Goal: Information Seeking & Learning: Learn about a topic

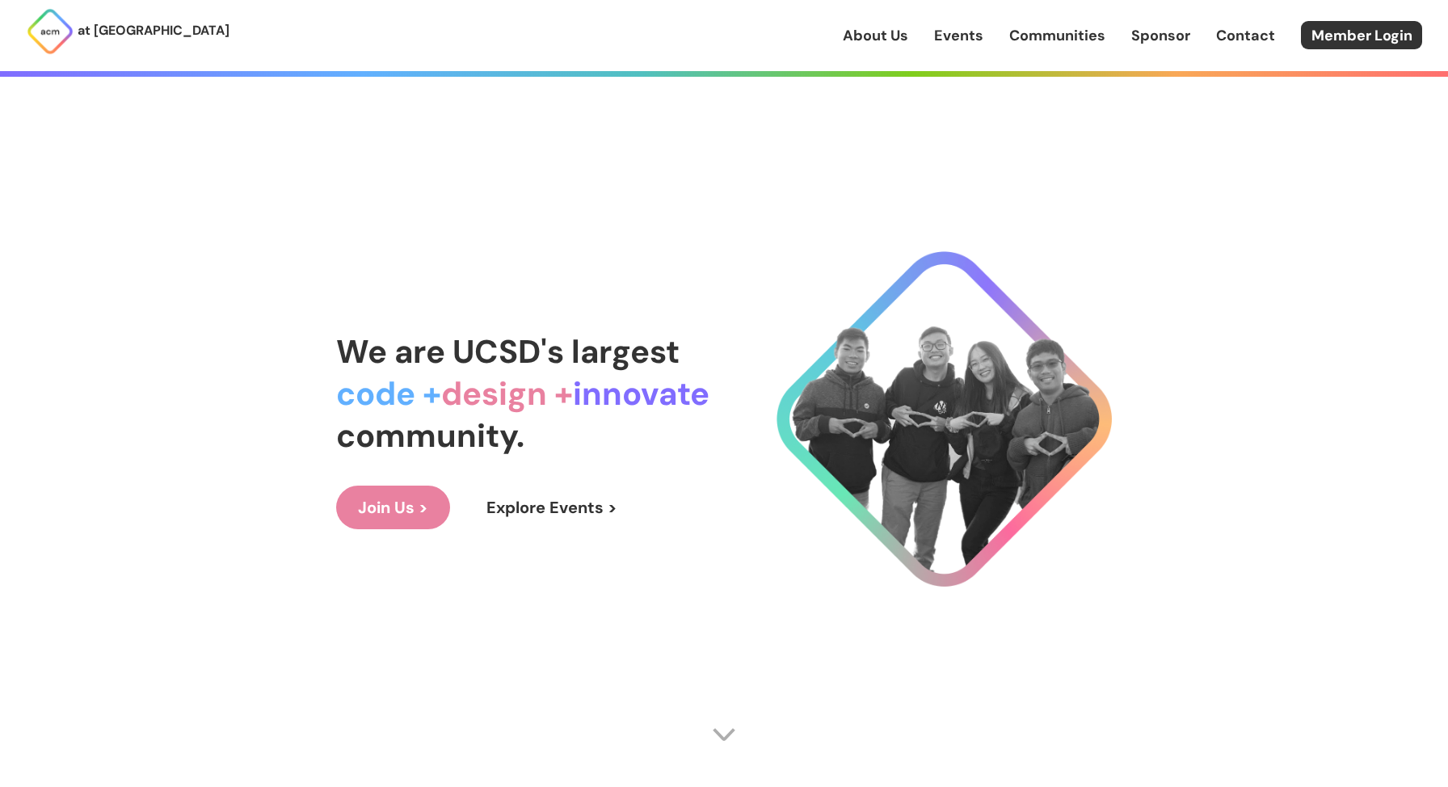
click at [972, 34] on link "Events" at bounding box center [958, 35] width 49 height 21
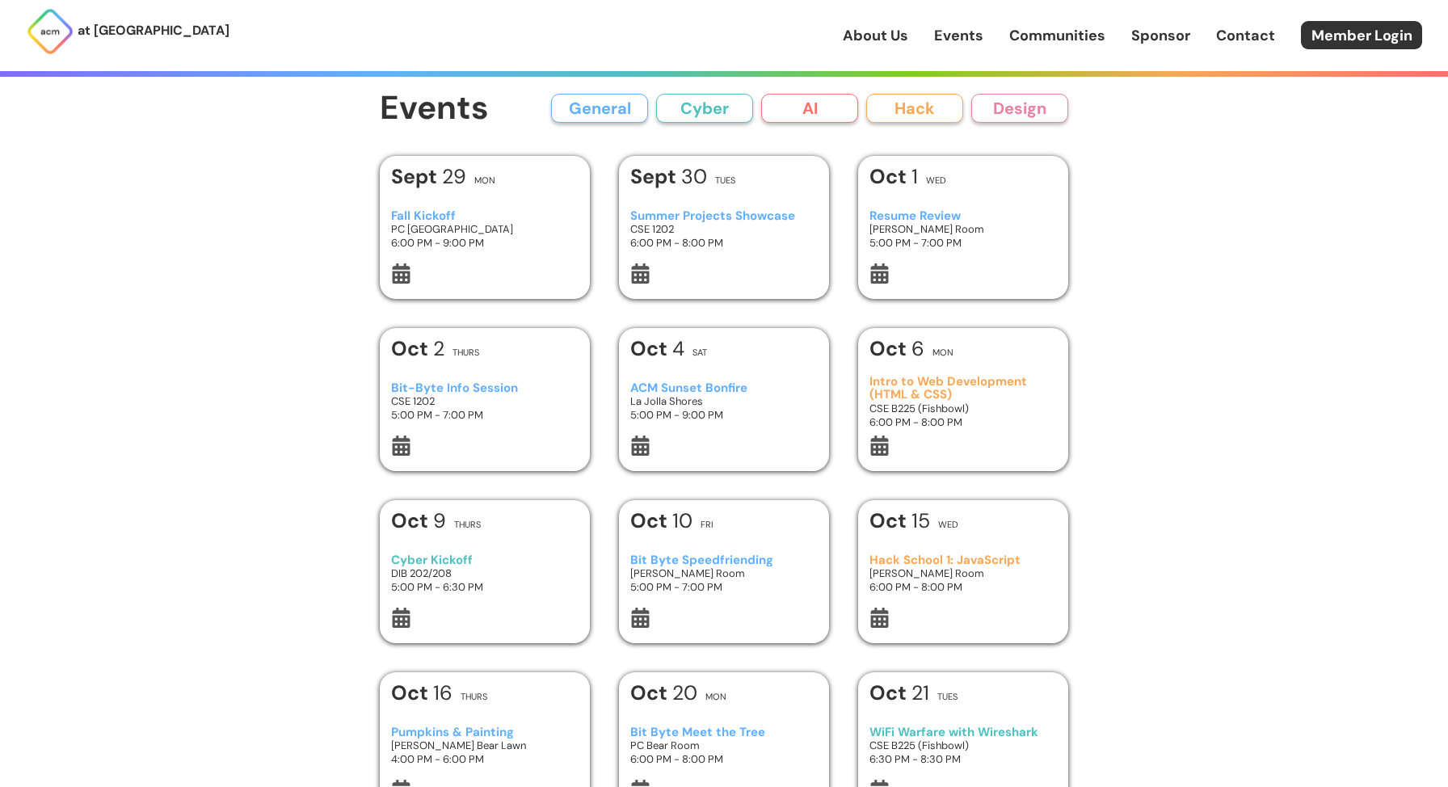
click at [537, 228] on h3 "PC [GEOGRAPHIC_DATA]" at bounding box center [485, 229] width 188 height 14
click at [274, 230] on div "at [GEOGRAPHIC_DATA] About Us Events Communities Sponsor Contact Member Login A…" at bounding box center [724, 766] width 1448 height 1532
click at [504, 395] on h3 "CSE 1202" at bounding box center [485, 401] width 188 height 14
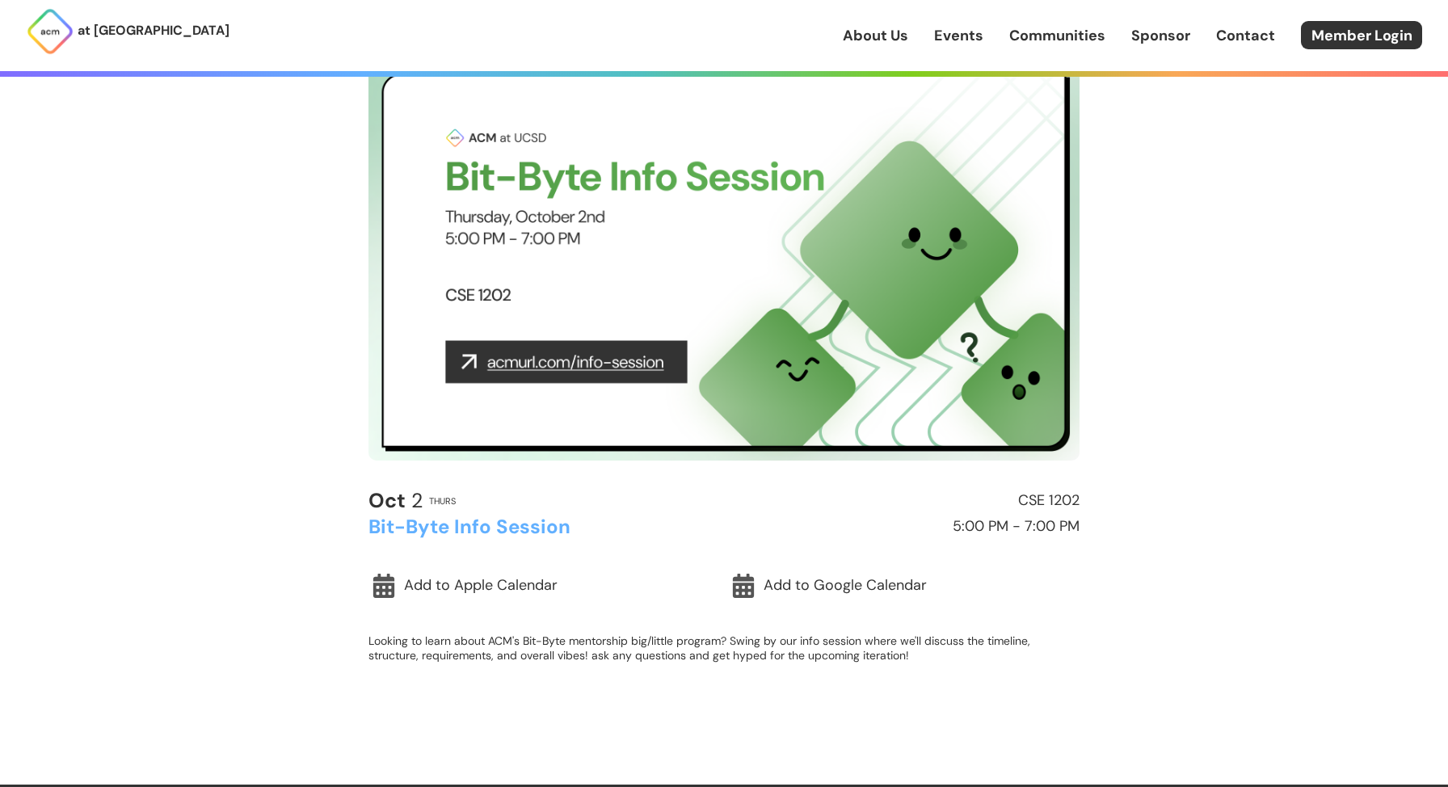
scroll to position [146, 0]
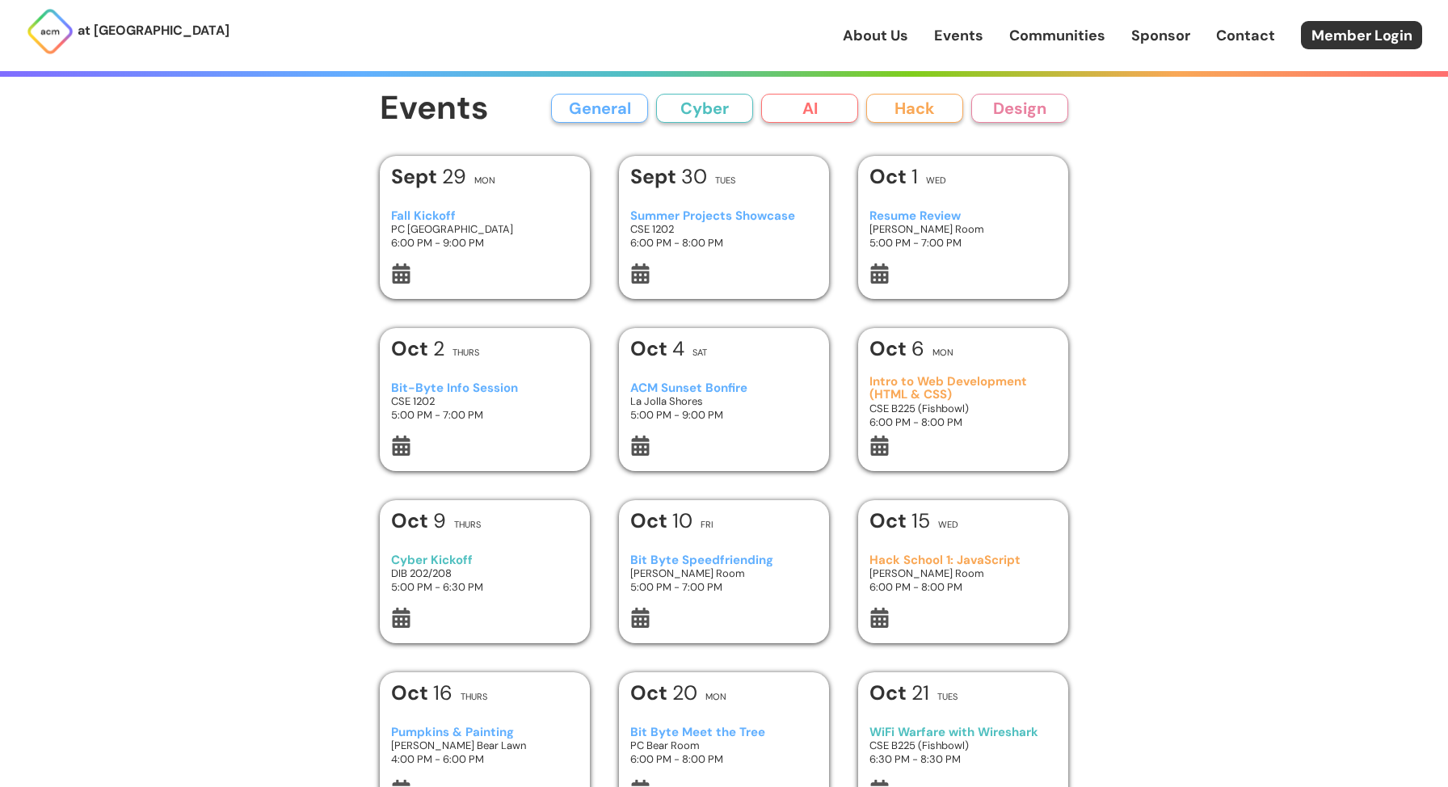
click at [594, 120] on button "General" at bounding box center [599, 108] width 97 height 29
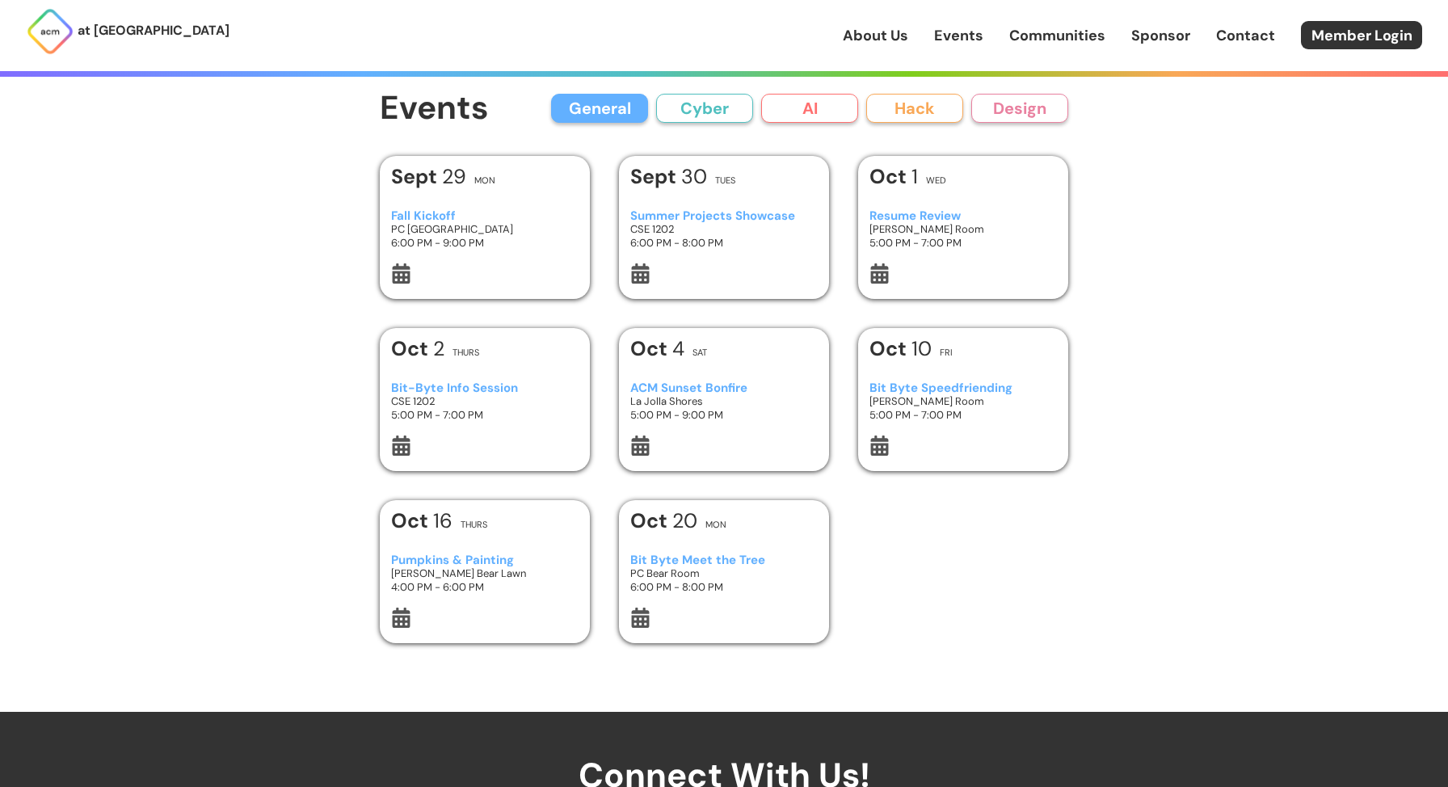
click at [781, 103] on button "AI" at bounding box center [809, 108] width 97 height 29
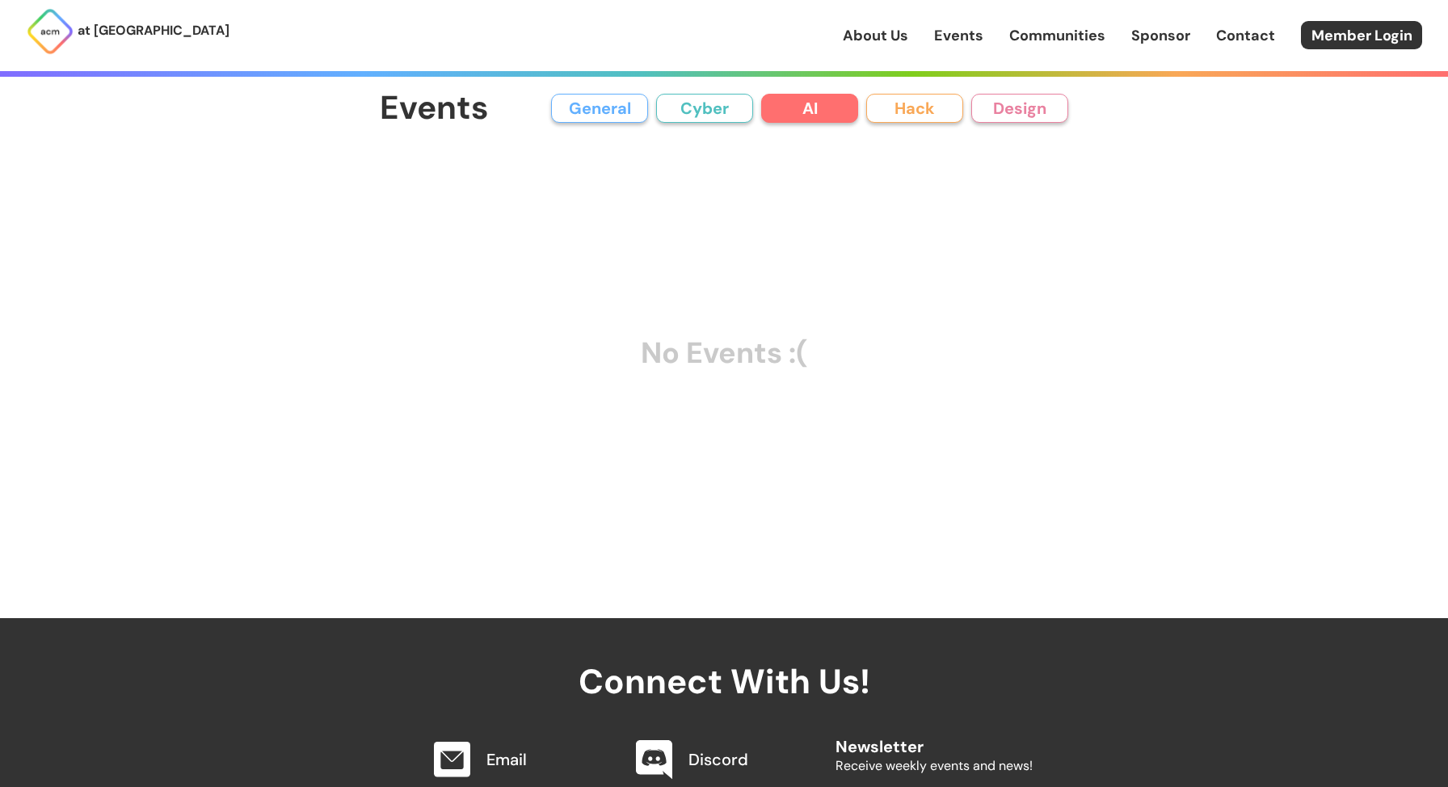
click at [899, 103] on button "Hack" at bounding box center [914, 108] width 97 height 29
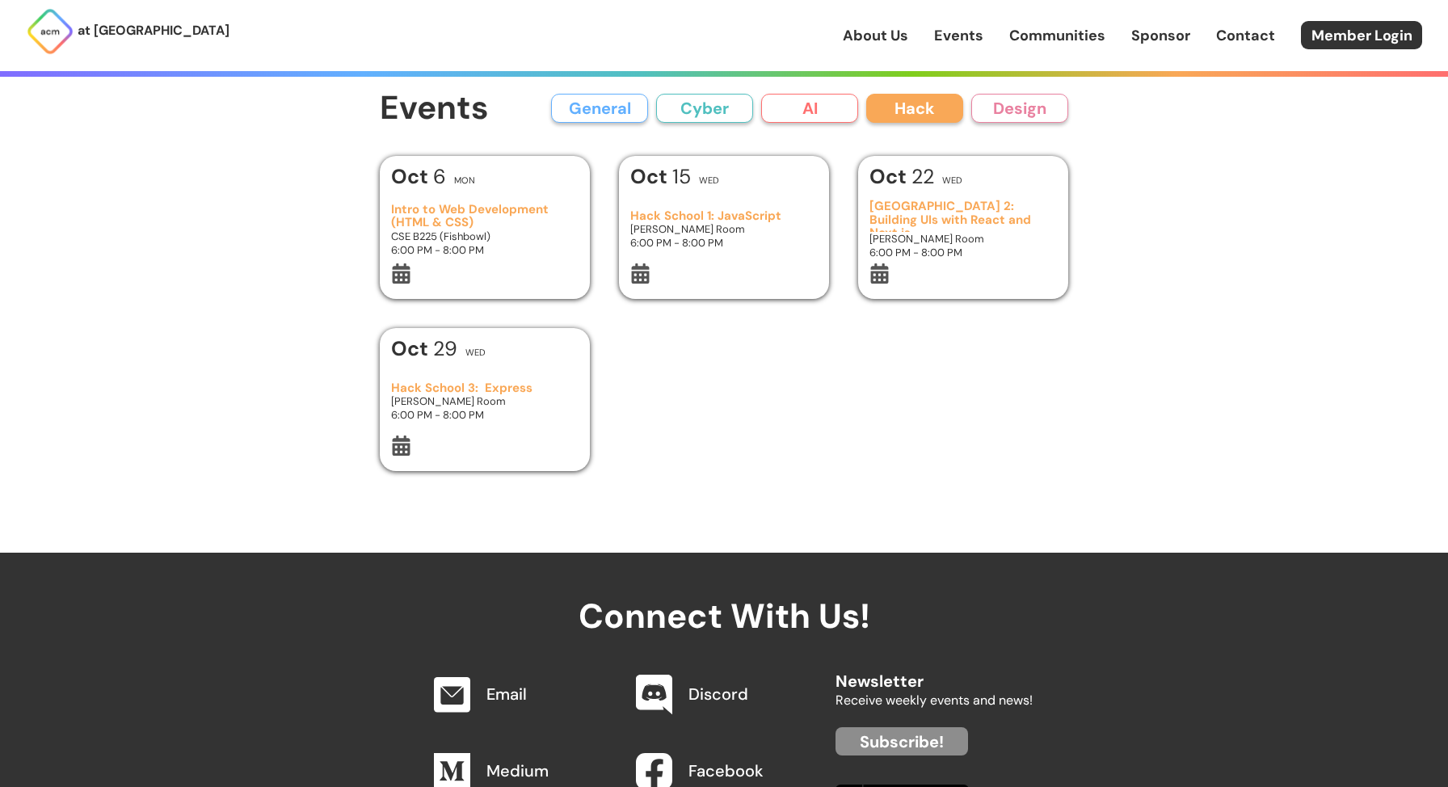
click at [638, 103] on button "General" at bounding box center [599, 108] width 97 height 29
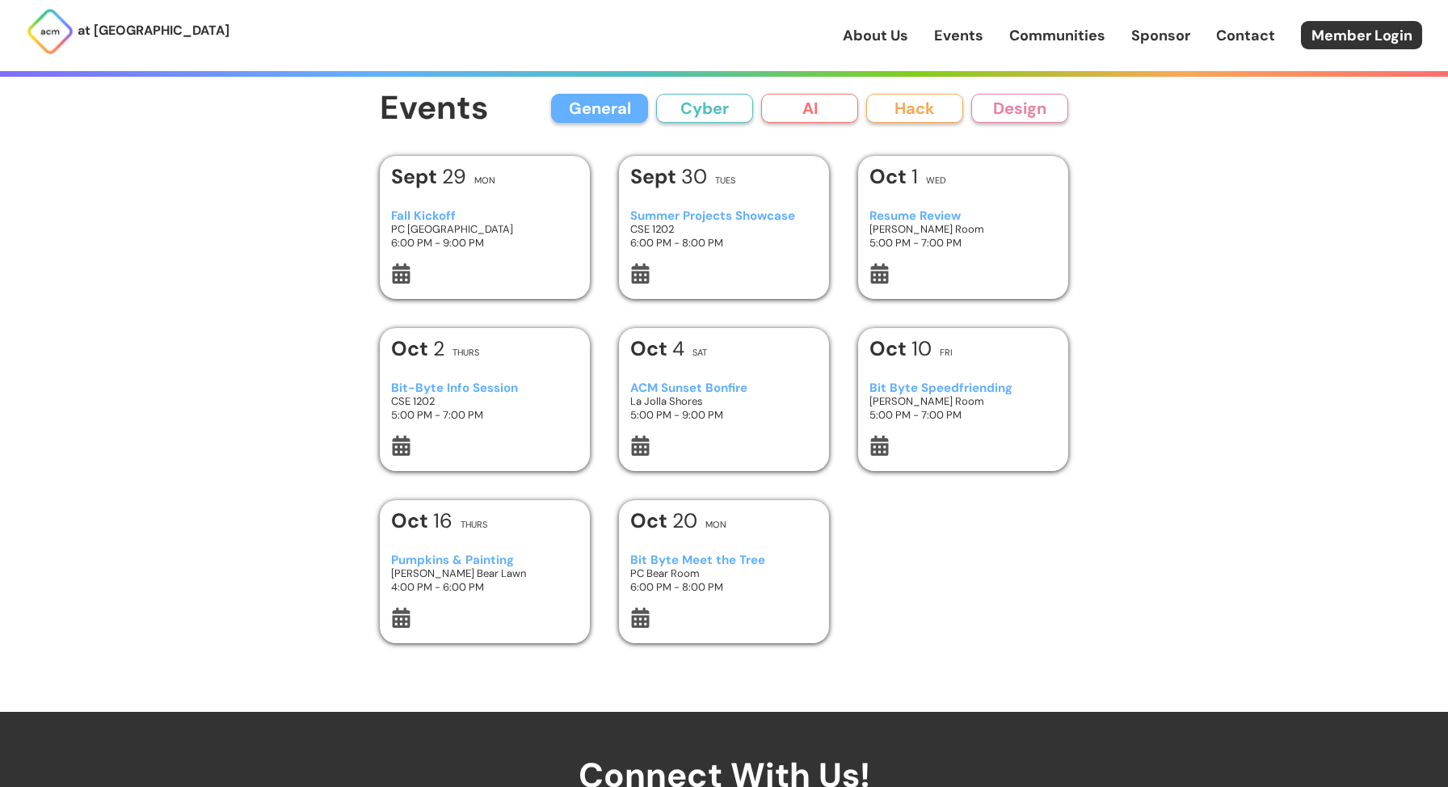
click at [637, 103] on button "General" at bounding box center [599, 108] width 97 height 29
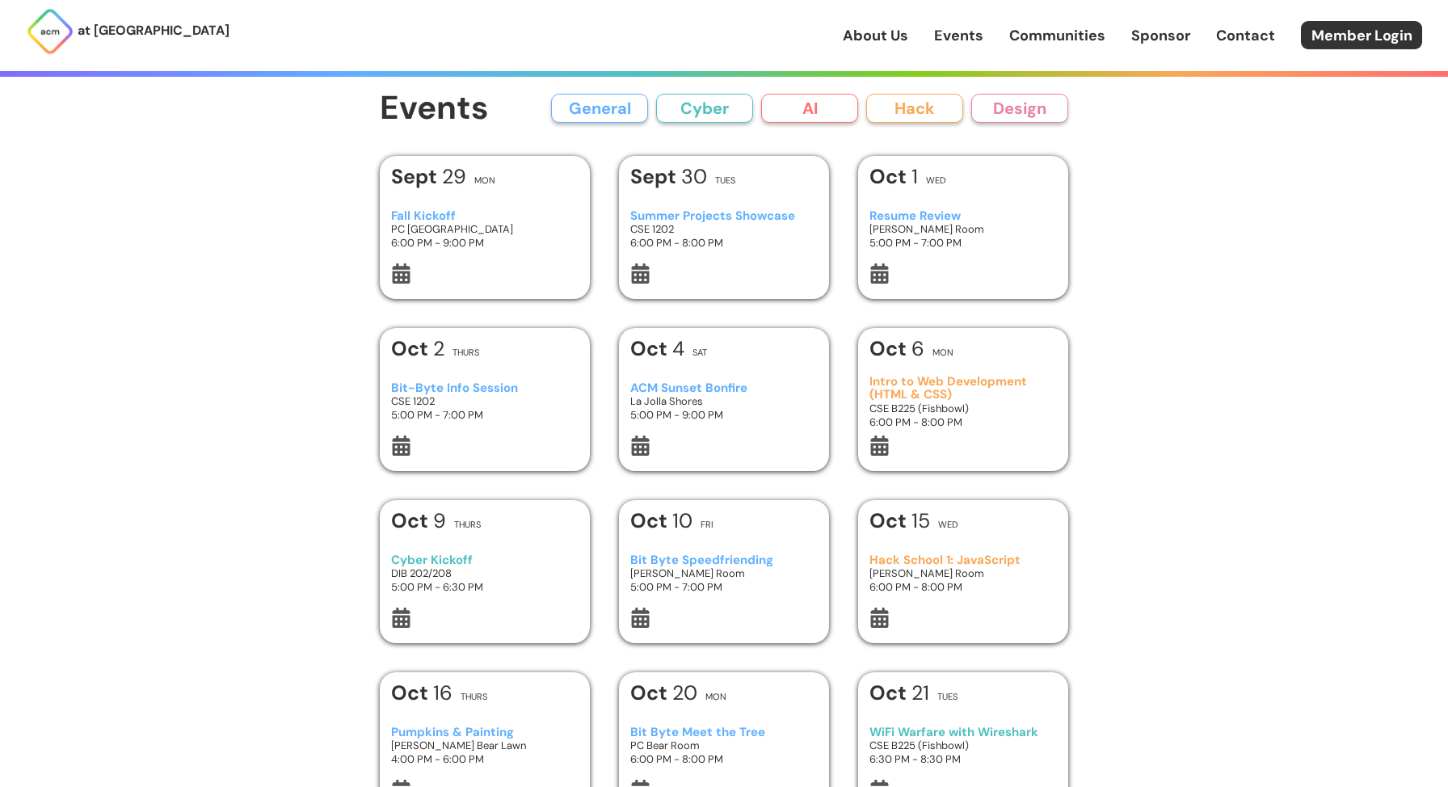
click at [331, 301] on div "at [GEOGRAPHIC_DATA] About Us Events Communities Sponsor Contact Member Login A…" at bounding box center [724, 766] width 1448 height 1532
click at [280, 209] on div "at [GEOGRAPHIC_DATA] About Us Events Communities Sponsor Contact Member Login A…" at bounding box center [724, 766] width 1448 height 1532
